Goal: Manage account settings

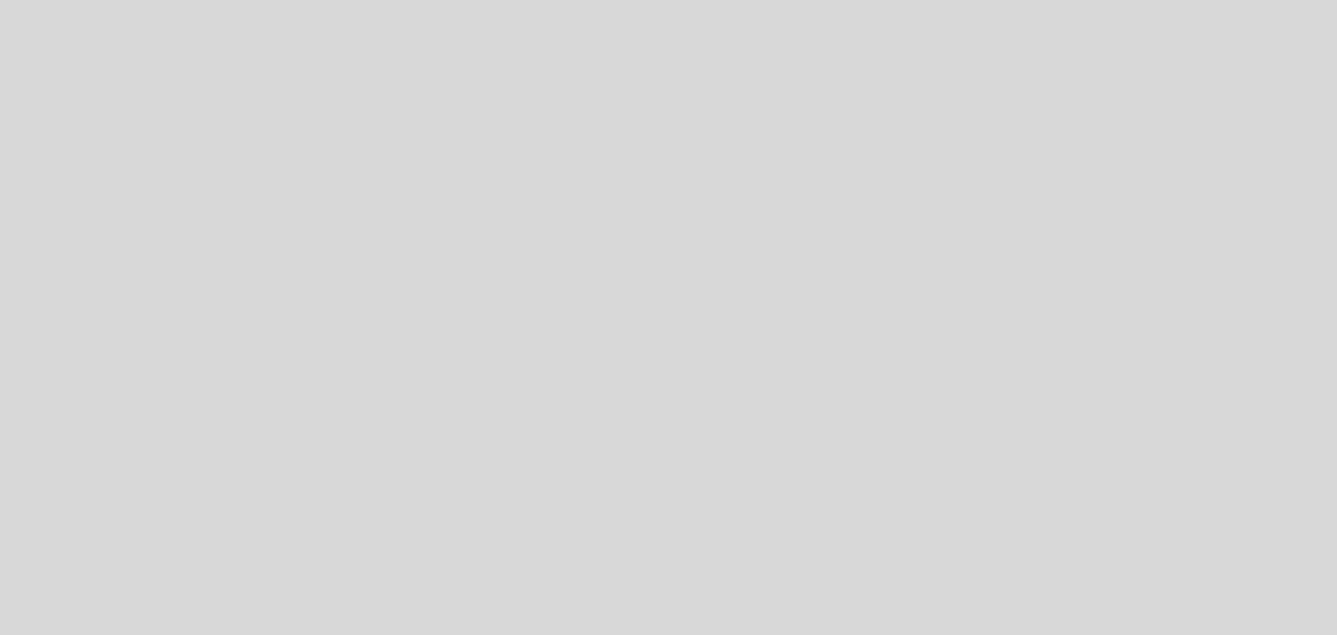
select select "es"
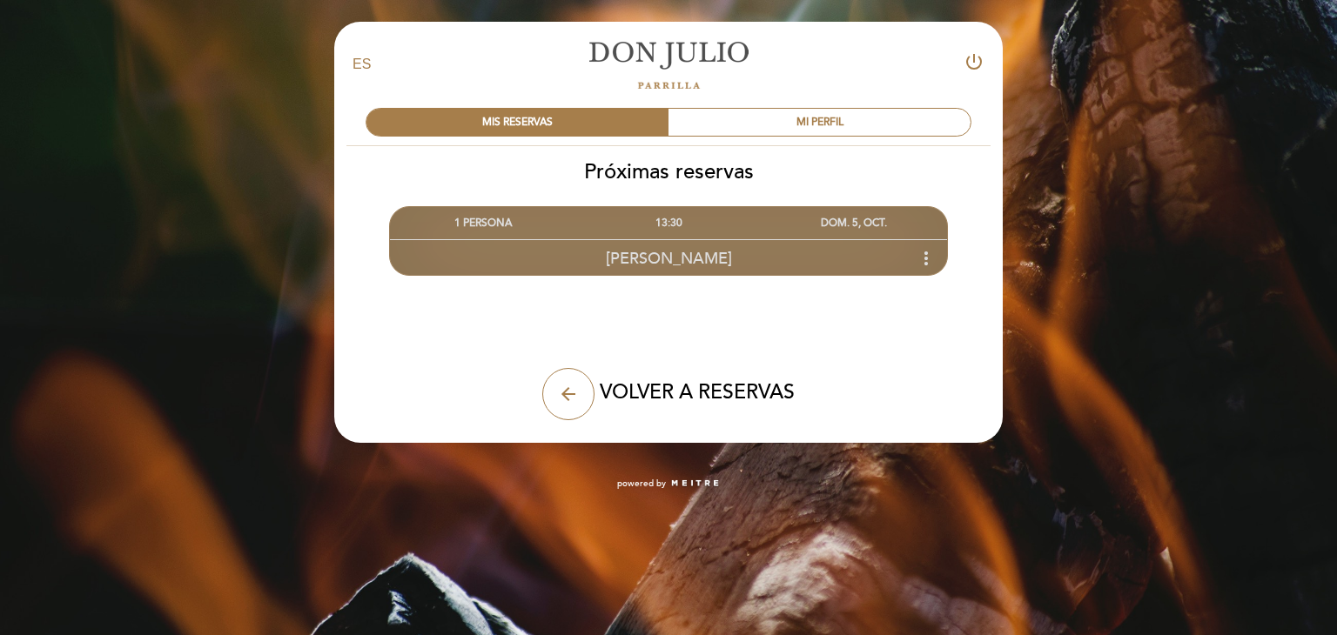
click at [926, 256] on icon "more_vert" at bounding box center [926, 258] width 21 height 21
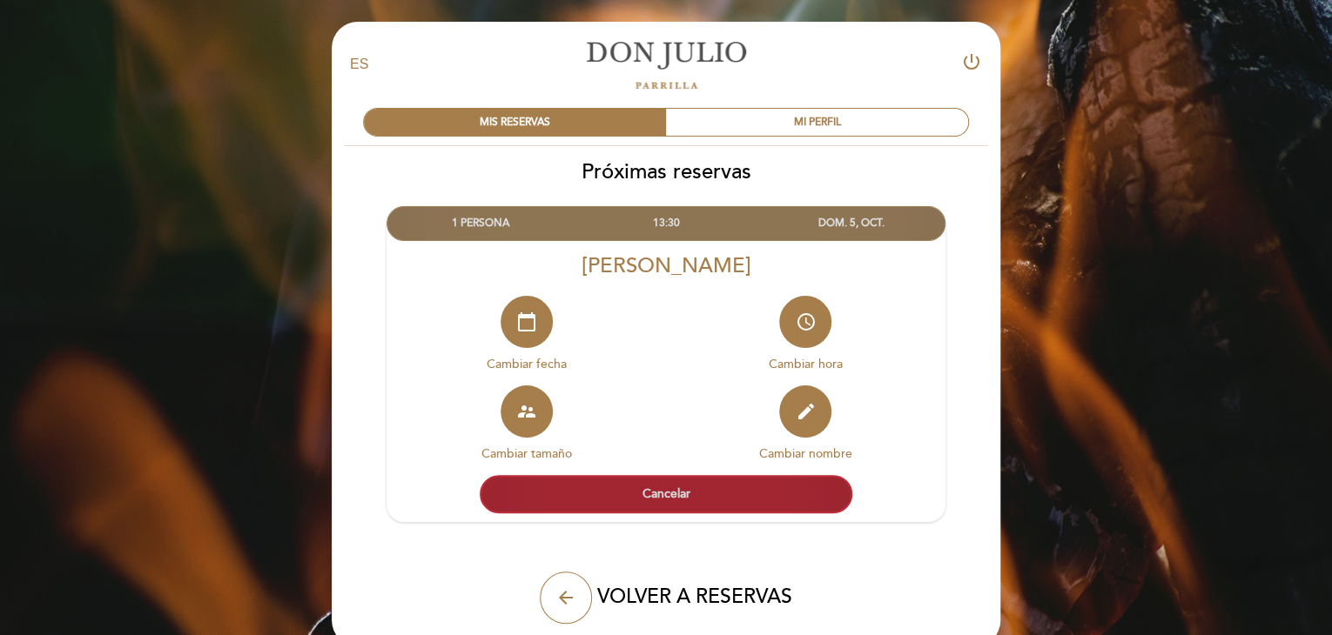
click at [739, 495] on button "Cancelar" at bounding box center [666, 494] width 372 height 38
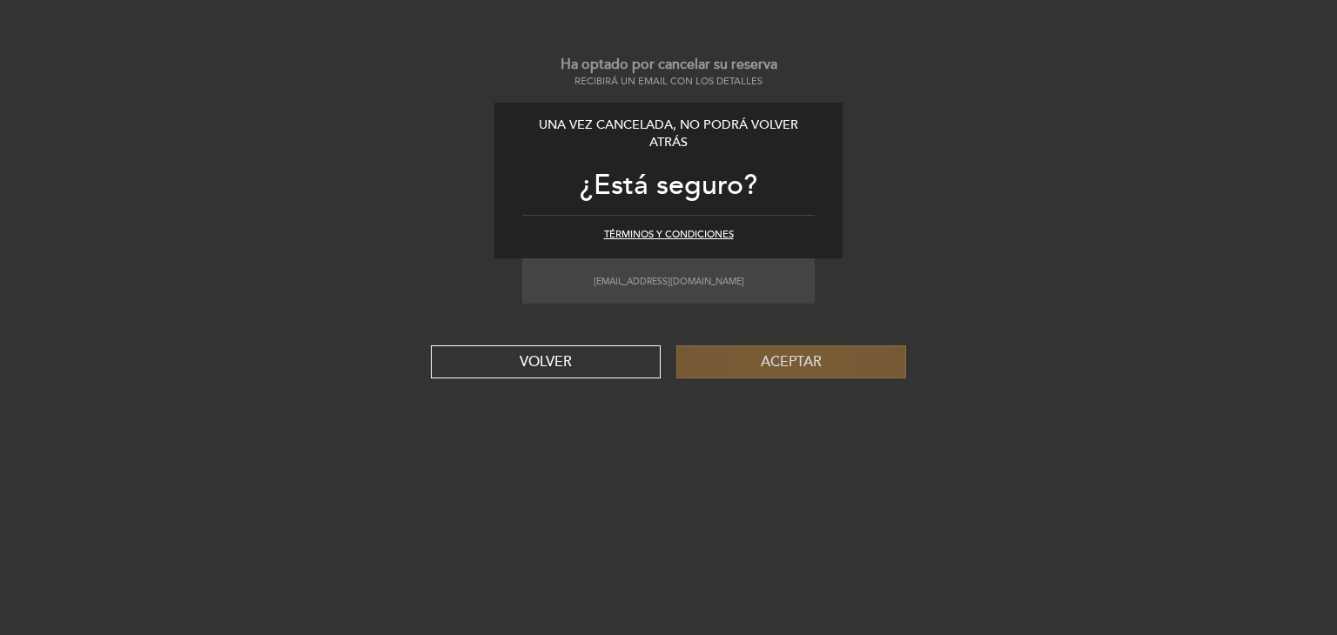
click at [800, 362] on button "Aceptar" at bounding box center [791, 362] width 230 height 33
